Goal: Complete application form

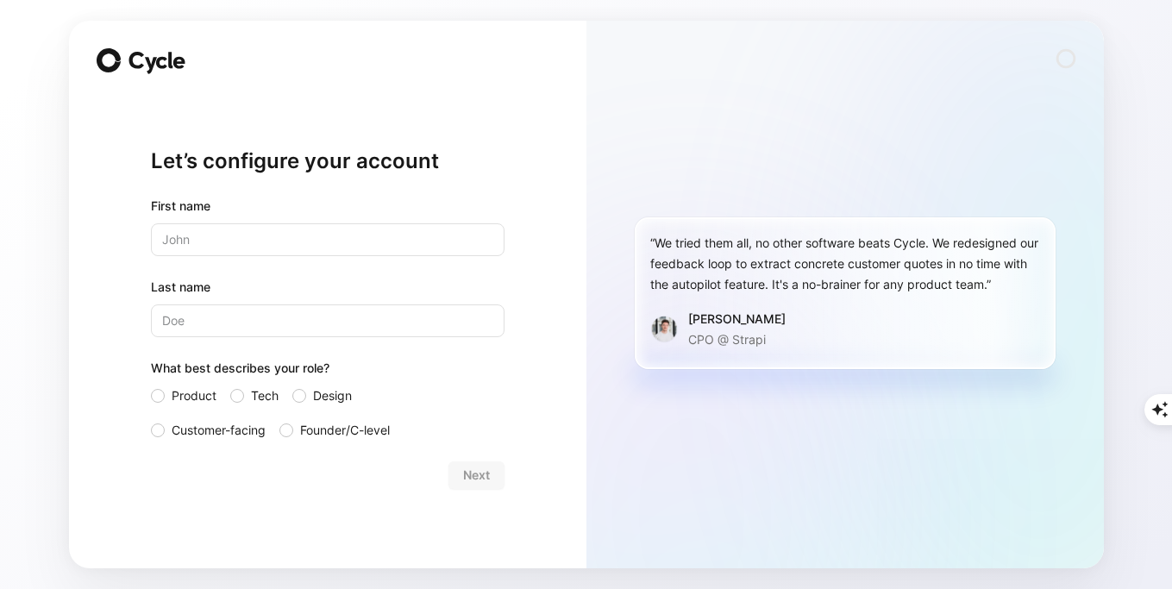
click at [267, 231] on input "text" at bounding box center [328, 239] width 354 height 33
click at [713, 483] on div "“We tried them all, no other software beats Cycle. We redesigned our feedback l…" at bounding box center [846, 295] width 518 height 548
click at [243, 242] on input "text" at bounding box center [328, 239] width 354 height 33
type input "Stef"
click at [279, 322] on input "Last name" at bounding box center [328, 320] width 354 height 33
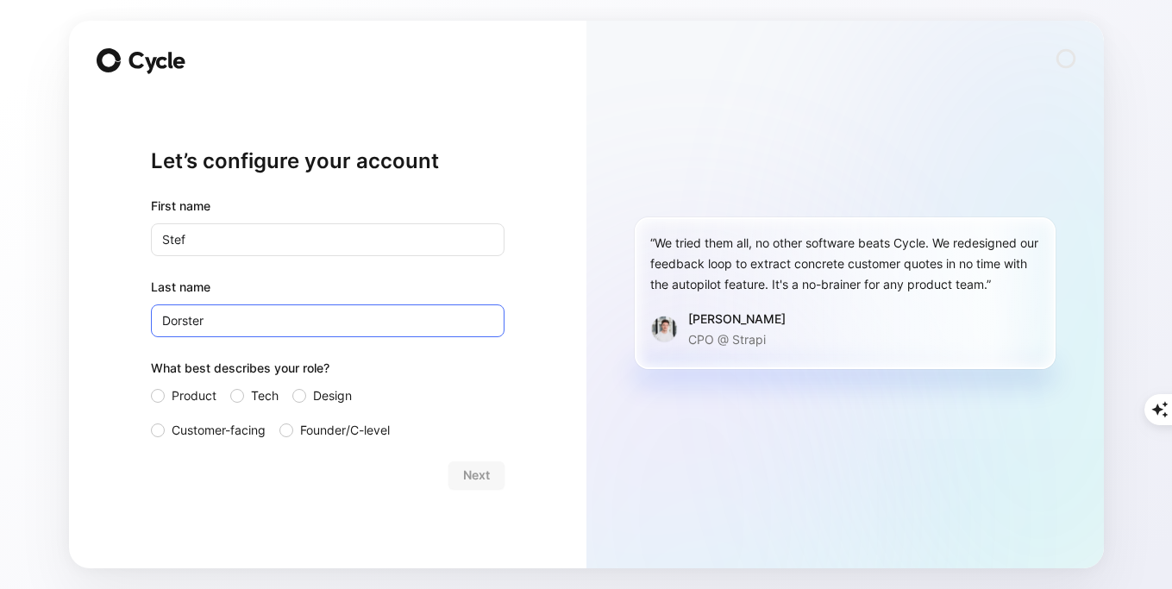
type input "Dorster"
click at [442, 448] on form "First name Stef Last name [PERSON_NAME] What best describes your role? Product …" at bounding box center [328, 342] width 354 height 293
click at [485, 476] on div "Next" at bounding box center [328, 475] width 354 height 28
click at [118, 44] on div "Let’s configure your account First name Stef Last name [PERSON_NAME] What best …" at bounding box center [328, 295] width 518 height 548
